Goal: Book appointment/travel/reservation

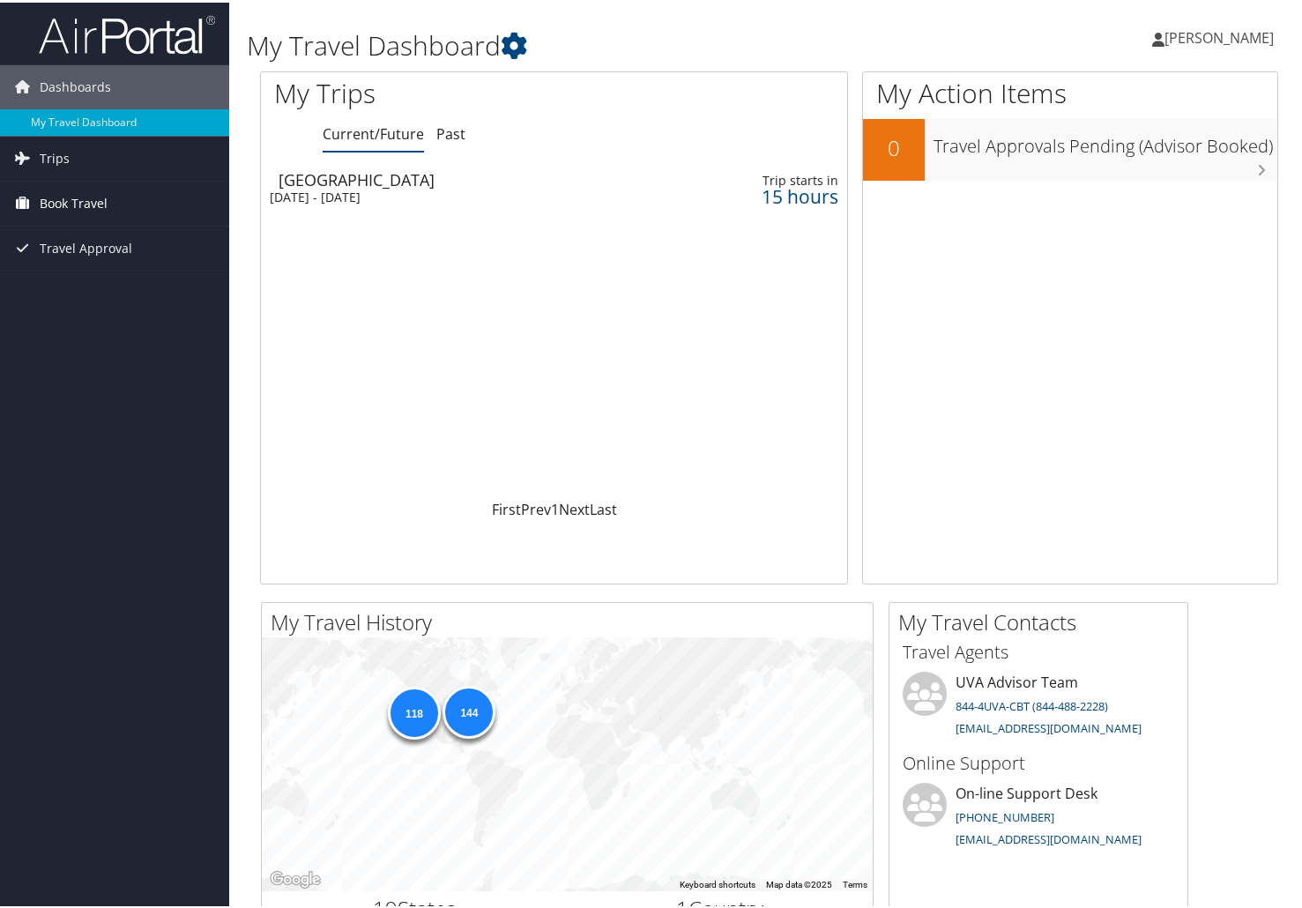
click at [77, 193] on span "Book Travel" at bounding box center [74, 201] width 68 height 44
click at [104, 290] on link "Book/Manage Online Trips" at bounding box center [114, 289] width 229 height 26
